Goal: Task Accomplishment & Management: Manage account settings

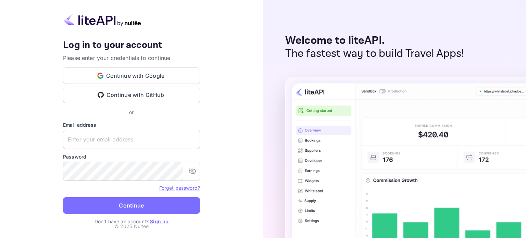
type input "[EMAIL_ADDRESS][DOMAIN_NAME]"
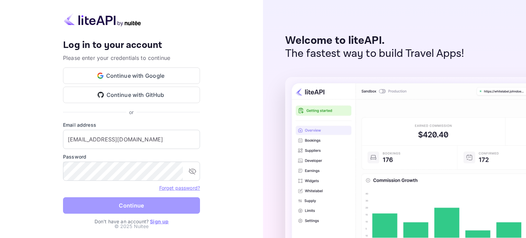
click at [138, 208] on button "Continue" at bounding box center [131, 205] width 137 height 16
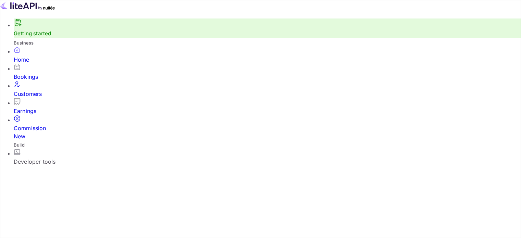
scroll to position [5, 5]
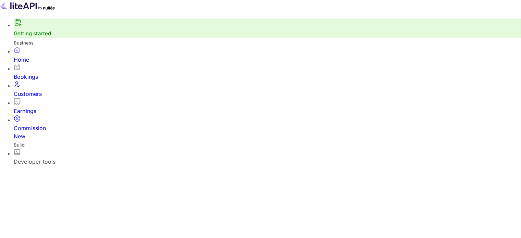
scroll to position [37, 0]
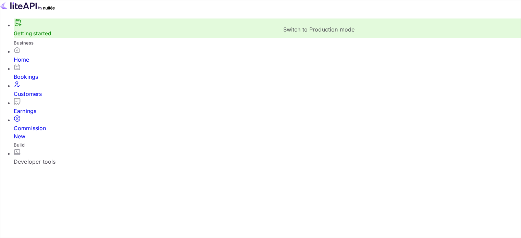
checkbox input "false"
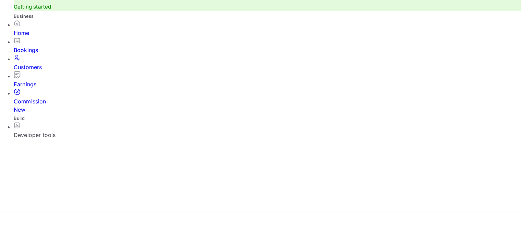
scroll to position [68, 0]
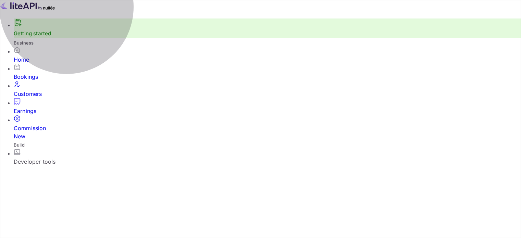
click at [71, 158] on div "Developer tools" at bounding box center [267, 162] width 507 height 8
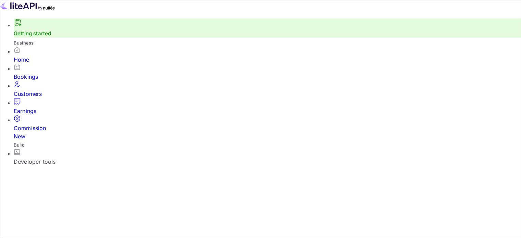
click at [71, 158] on div "Developer tools" at bounding box center [267, 162] width 507 height 8
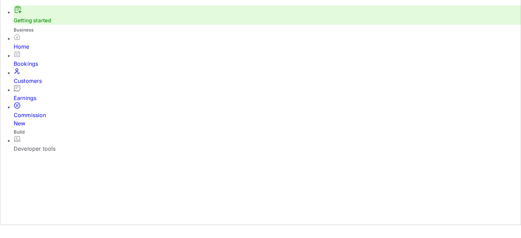
scroll to position [18, 0]
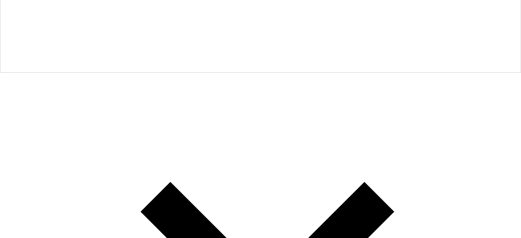
scroll to position [204, 0]
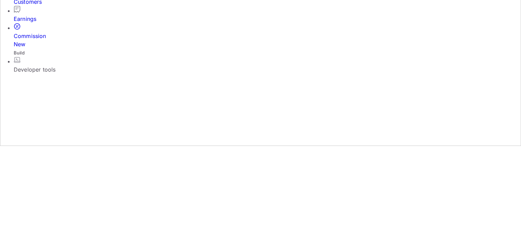
scroll to position [103, 0]
